Goal: Check status: Check status

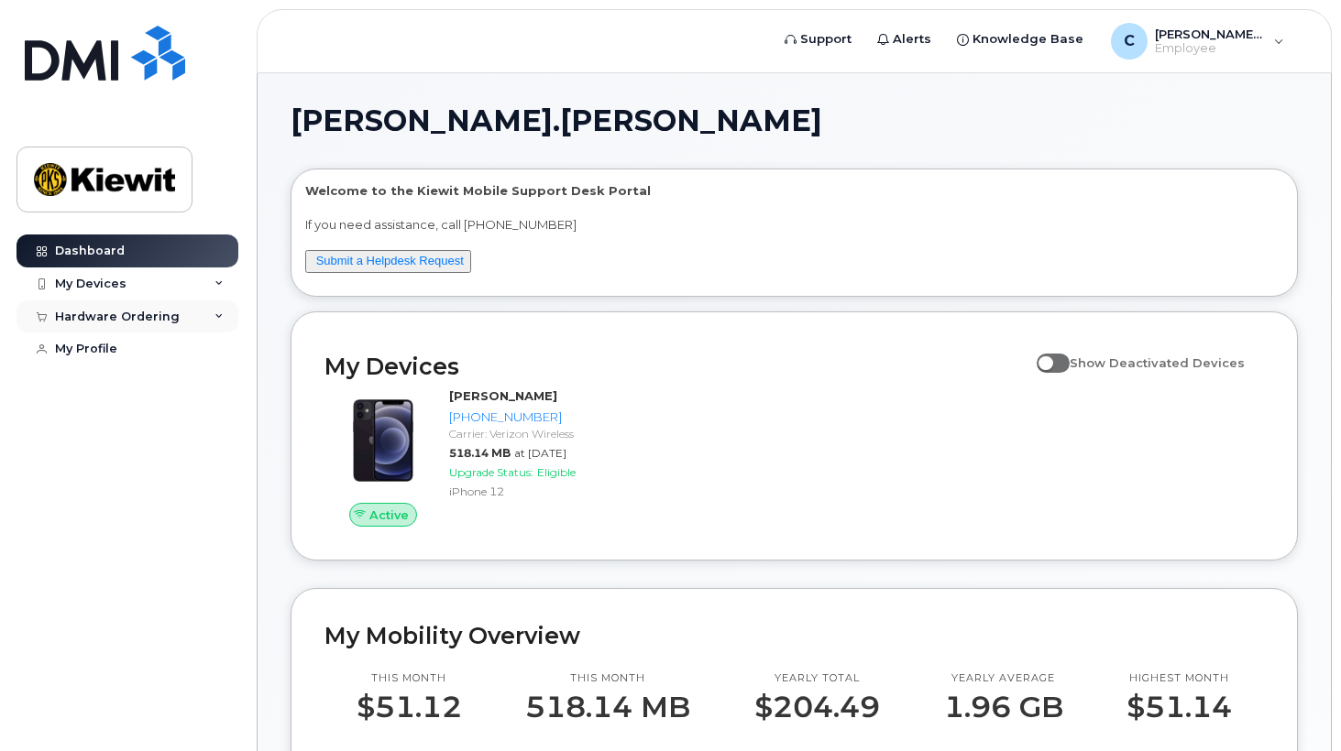
click at [104, 312] on div "Hardware Ordering" at bounding box center [117, 317] width 125 height 15
click at [101, 350] on div "My Orders" at bounding box center [96, 350] width 66 height 16
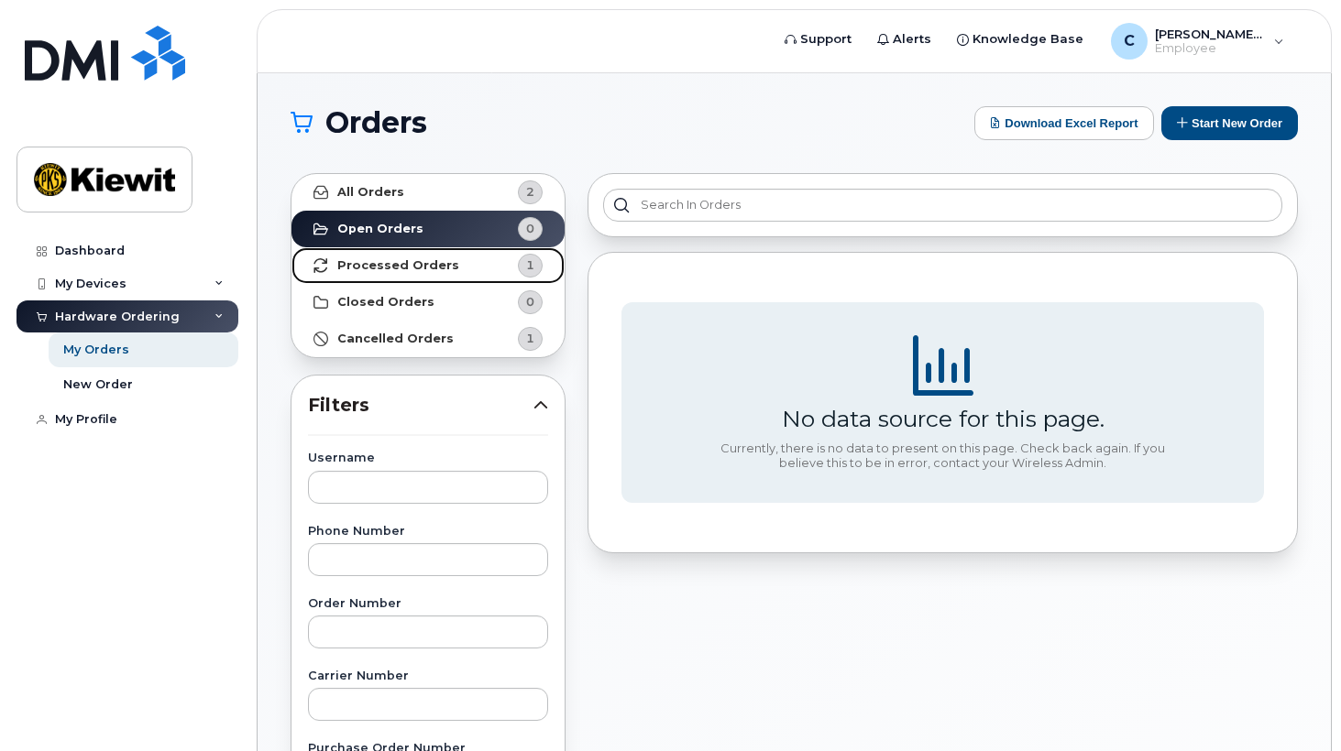
click at [385, 261] on strong "Processed Orders" at bounding box center [398, 265] width 122 height 15
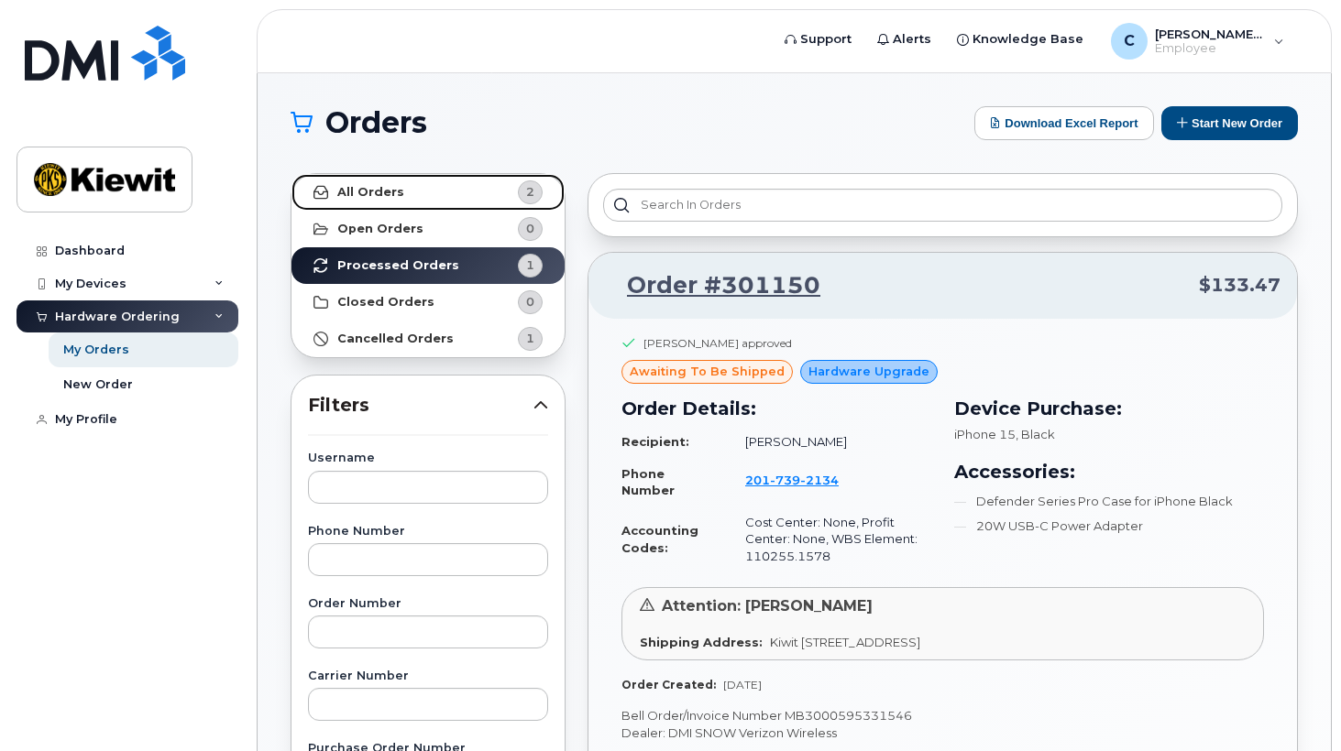
click at [383, 191] on strong "All Orders" at bounding box center [370, 192] width 67 height 15
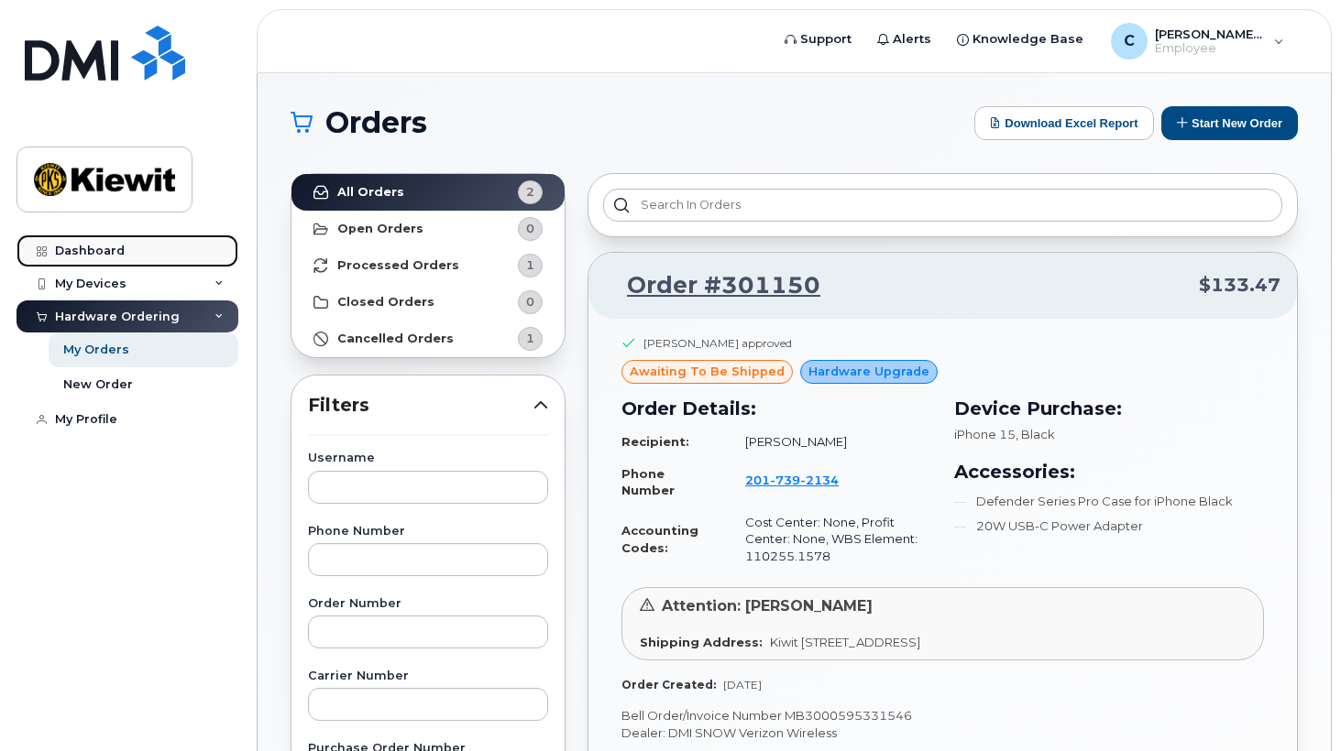
click at [105, 251] on div "Dashboard" at bounding box center [90, 251] width 70 height 15
